Goal: Information Seeking & Learning: Learn about a topic

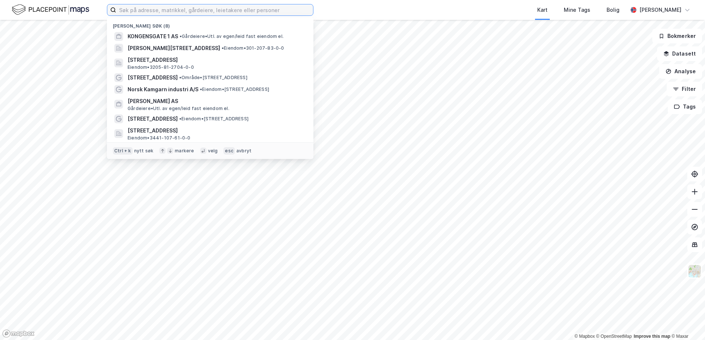
click at [236, 8] on input at bounding box center [214, 9] width 197 height 11
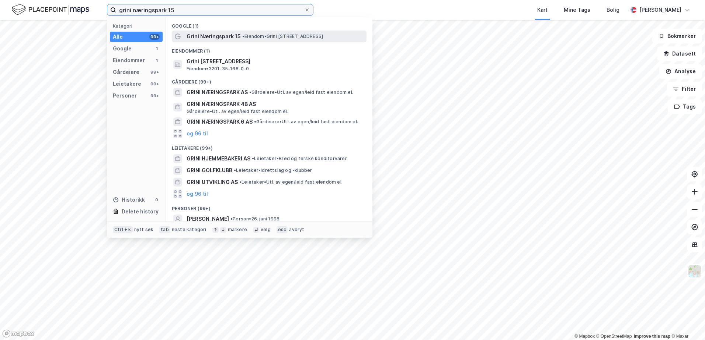
type input "grini næringspark 15"
click at [243, 41] on div "Grini Næringspark 15 • Eiendom • [STREET_ADDRESS]" at bounding box center [269, 37] width 195 height 12
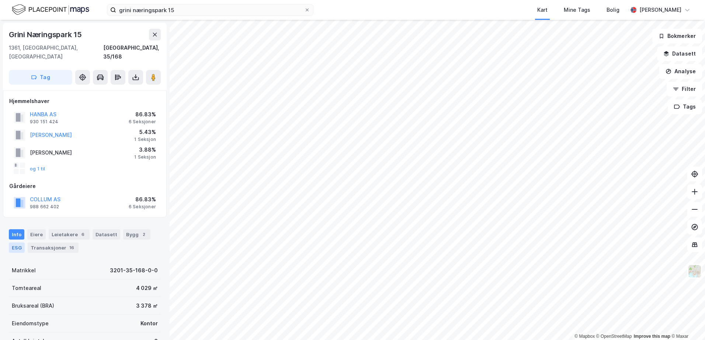
click at [21, 243] on div "ESG" at bounding box center [17, 248] width 16 height 10
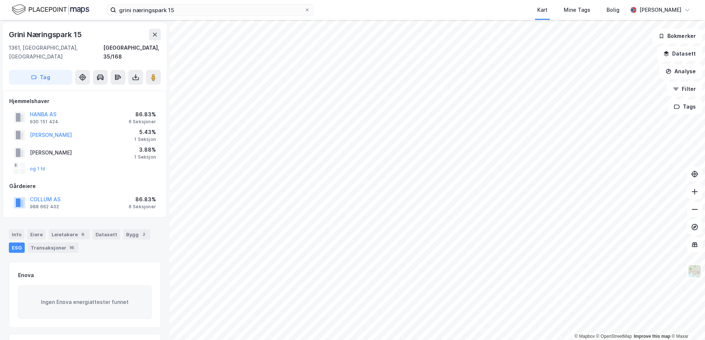
scroll to position [123, 0]
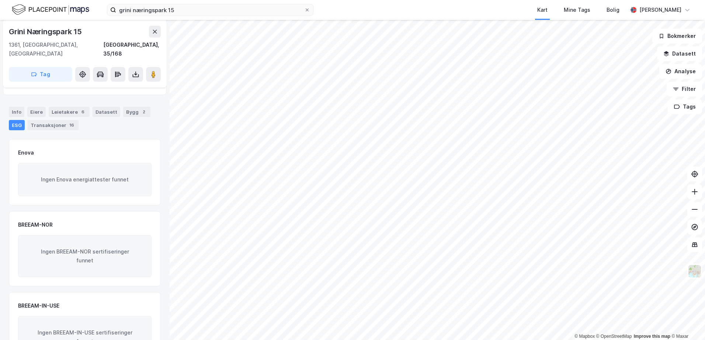
click at [73, 172] on div "Ingen Enova energiattester funnet" at bounding box center [84, 179] width 133 height 33
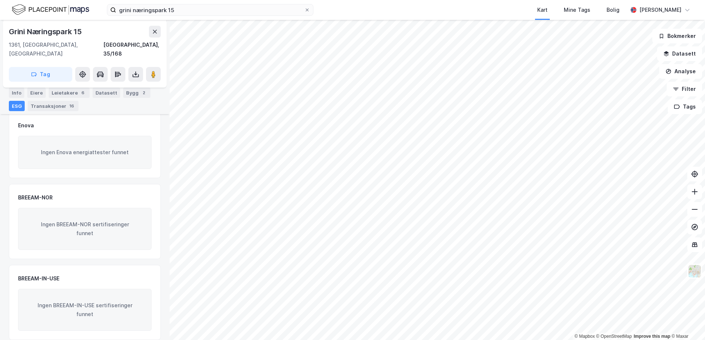
scroll to position [27, 0]
